Goal: Task Accomplishment & Management: Use online tool/utility

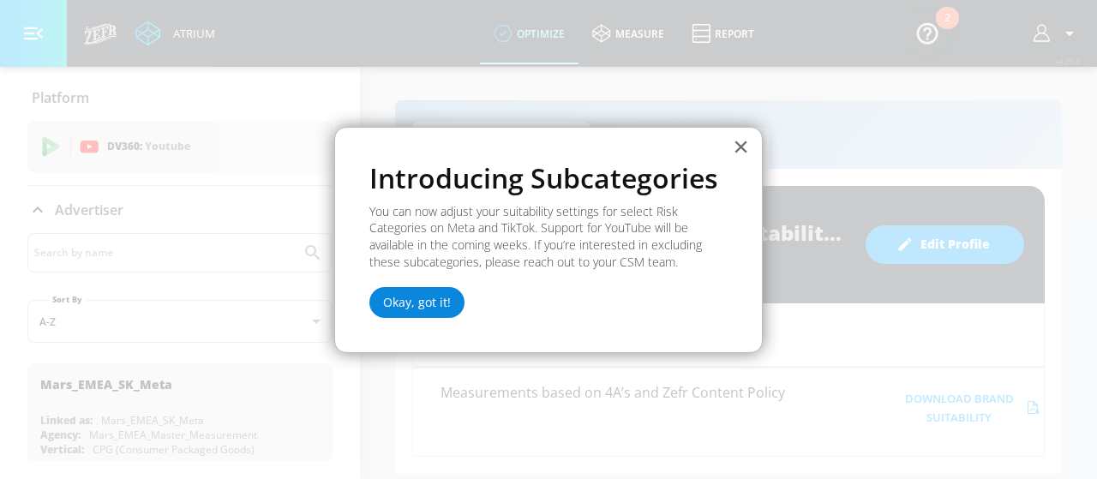
click at [423, 301] on button "Okay, got it!" at bounding box center [416, 302] width 95 height 31
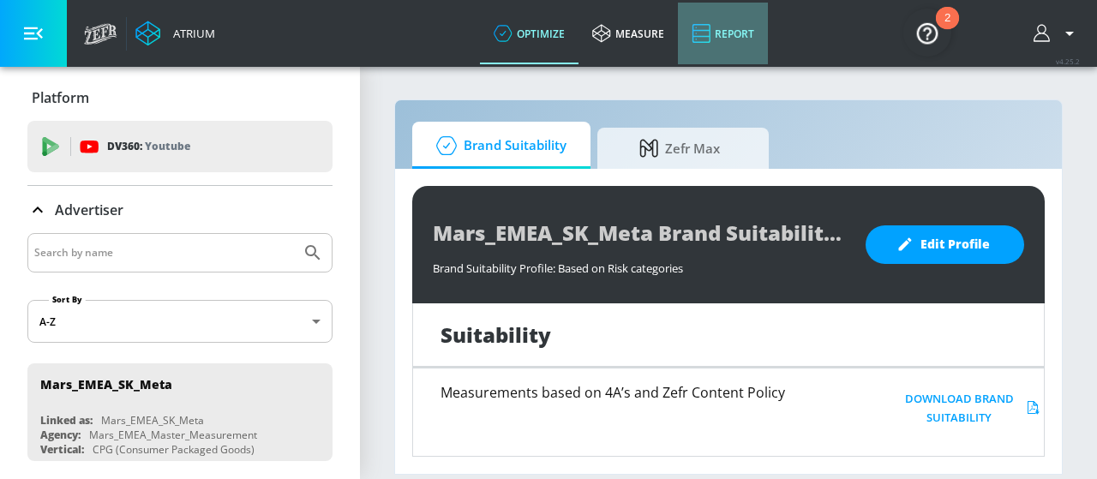
click at [705, 39] on icon at bounding box center [700, 33] width 19 height 21
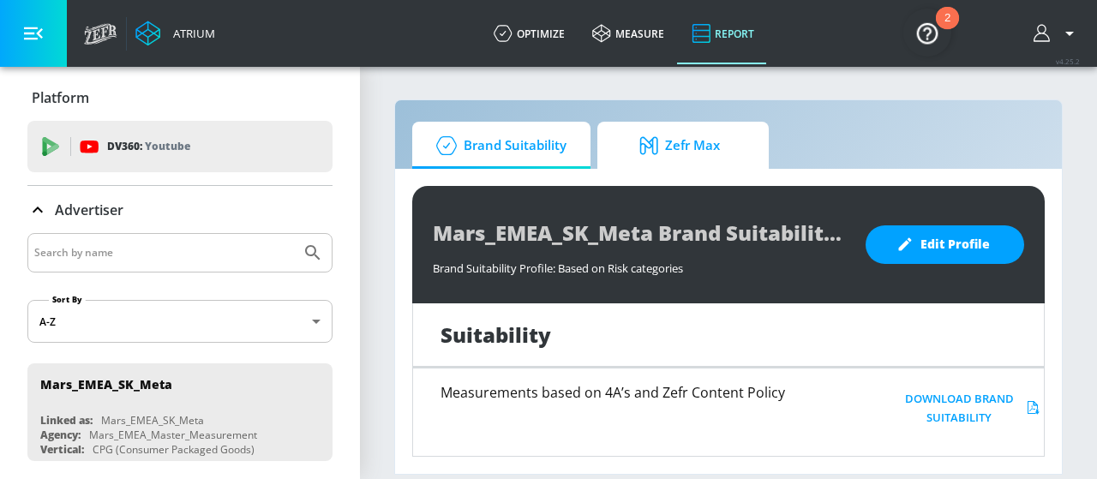
click at [669, 146] on span "Zefr Max" at bounding box center [679, 145] width 130 height 41
